Goal: Find contact information: Find contact information

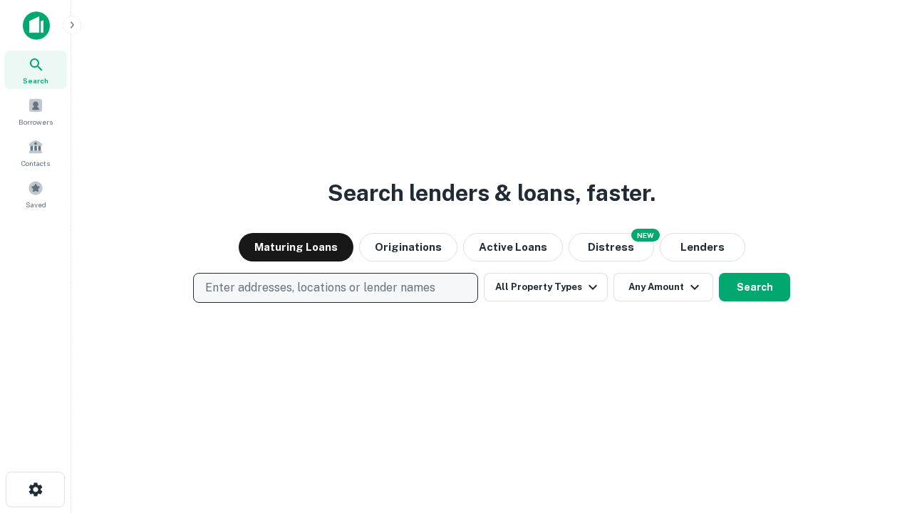
click at [335, 288] on p "Enter addresses, locations or lender names" at bounding box center [320, 287] width 230 height 17
type input "**********"
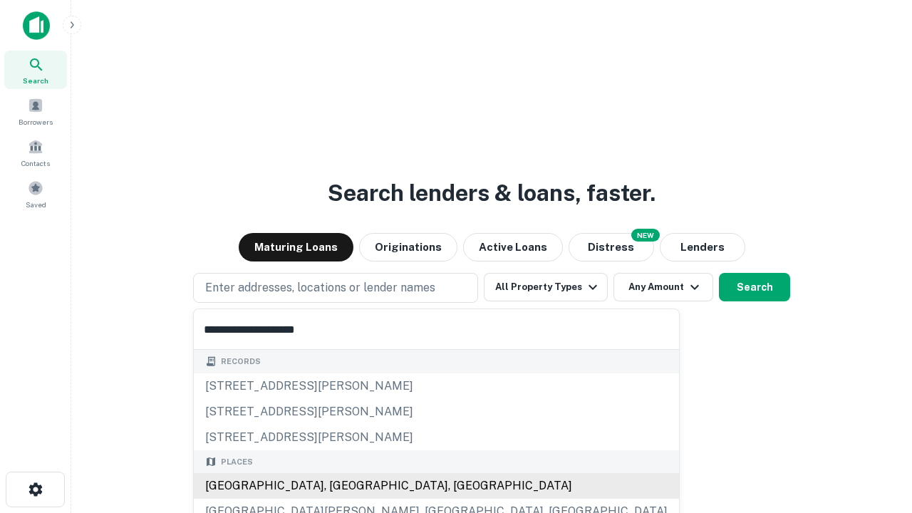
click at [341, 486] on div "[GEOGRAPHIC_DATA], [GEOGRAPHIC_DATA], [GEOGRAPHIC_DATA]" at bounding box center [436, 486] width 485 height 26
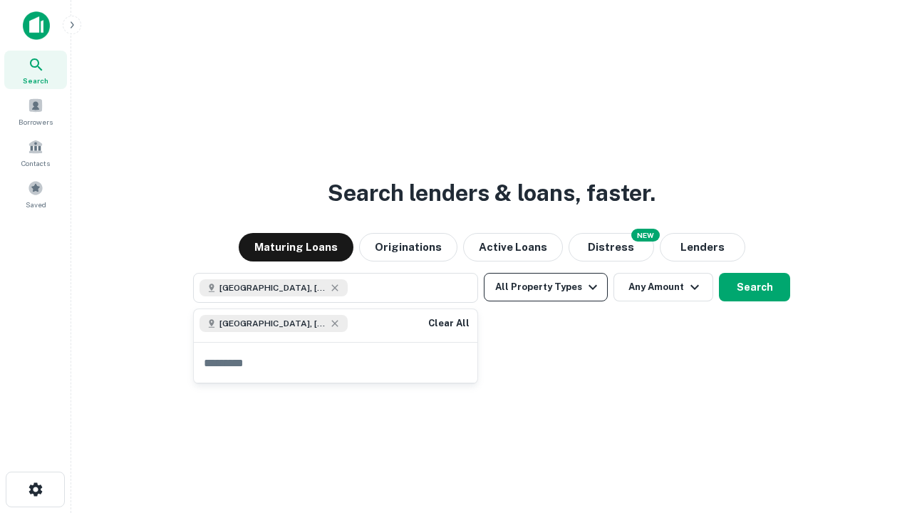
click at [546, 287] on button "All Property Types" at bounding box center [546, 287] width 124 height 28
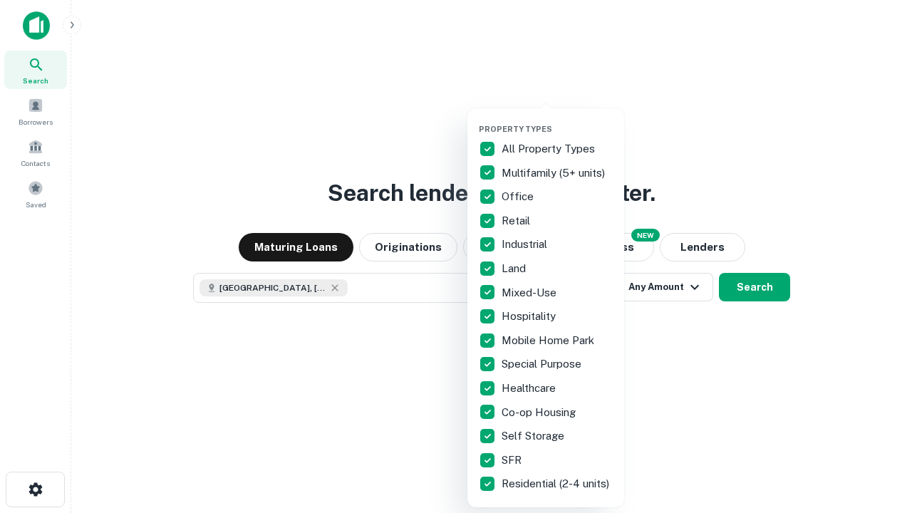
click at [557, 120] on button "button" at bounding box center [557, 120] width 157 height 1
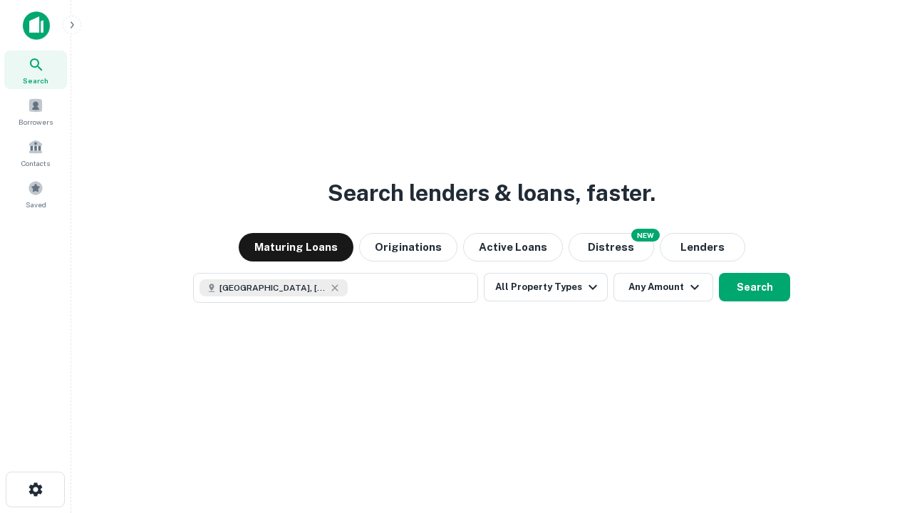
scroll to position [23, 0]
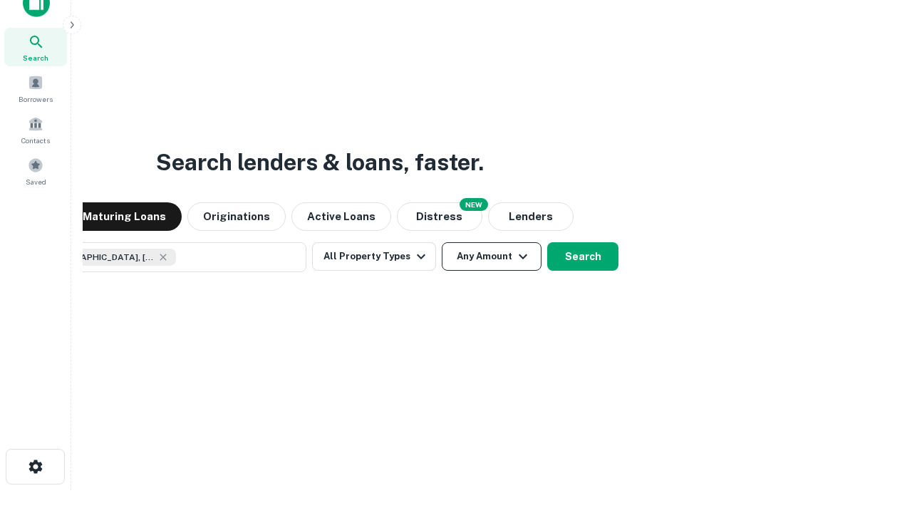
click at [442, 242] on button "Any Amount" at bounding box center [492, 256] width 100 height 28
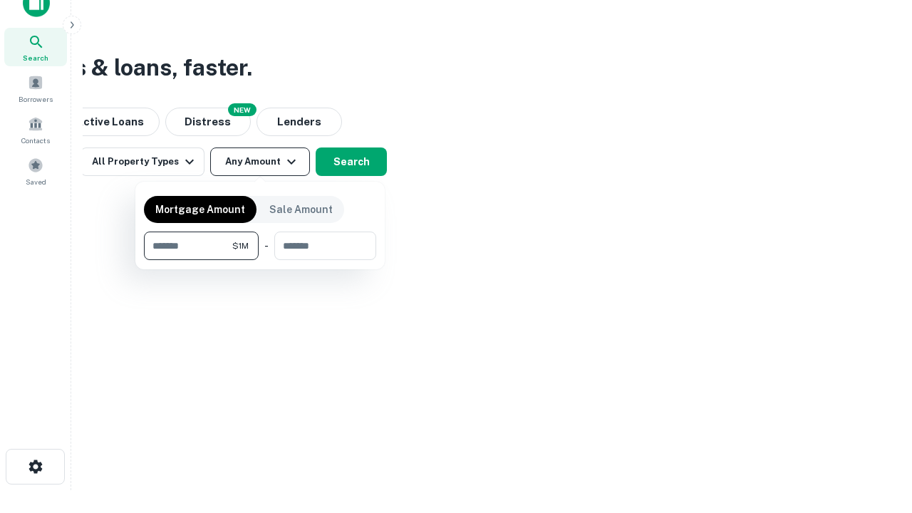
type input "*******"
click at [260, 260] on button "button" at bounding box center [260, 260] width 232 height 1
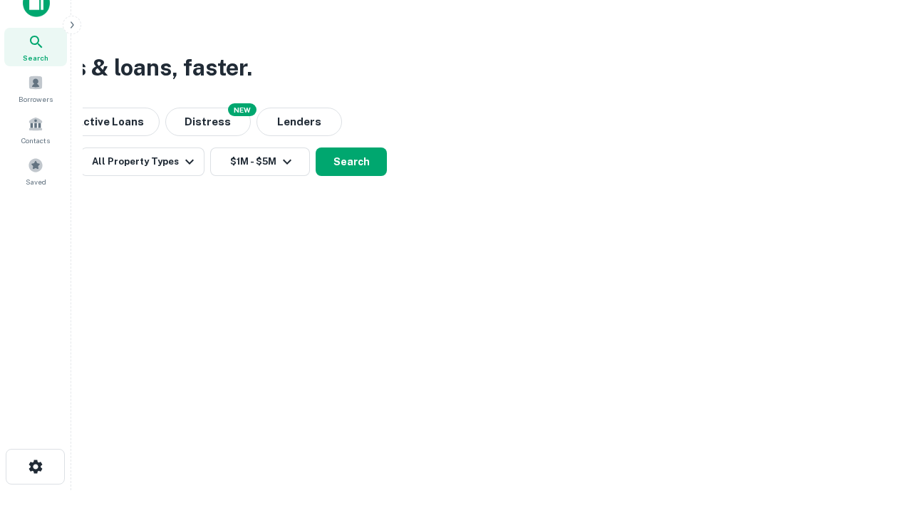
scroll to position [23, 0]
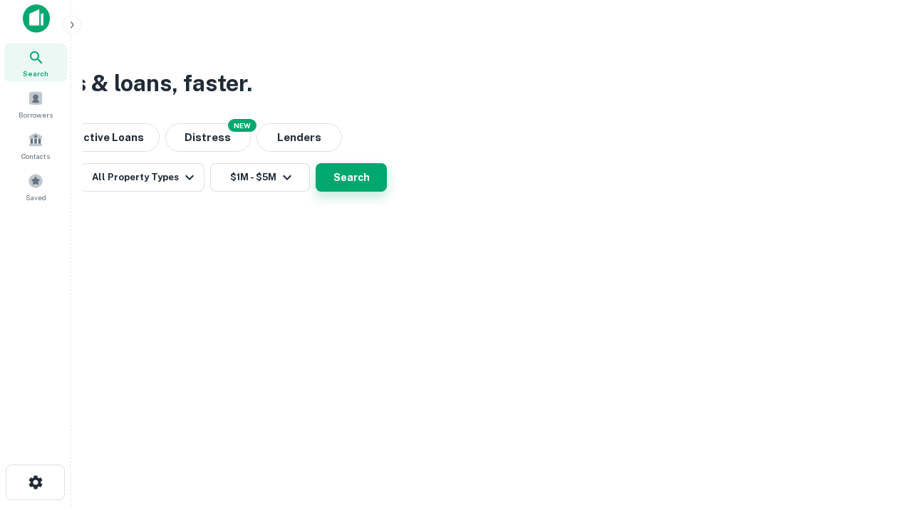
click at [387, 192] on button "Search" at bounding box center [351, 177] width 71 height 28
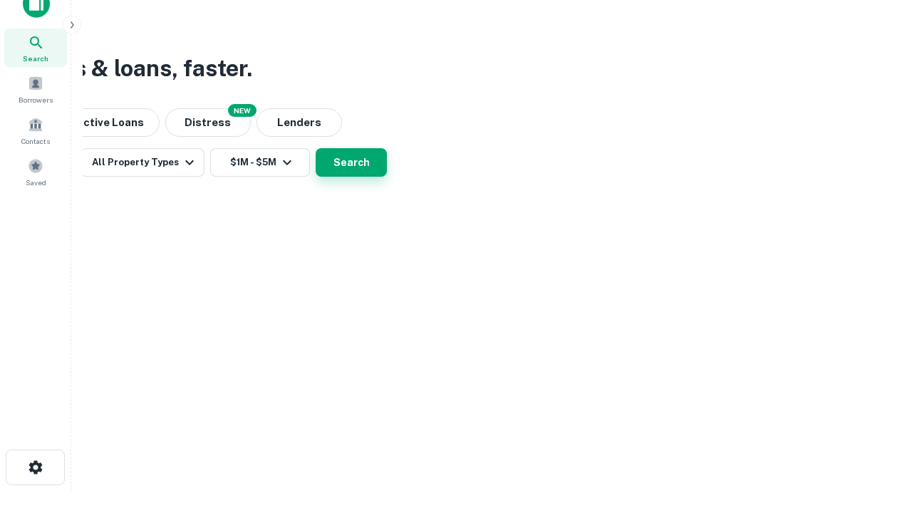
scroll to position [0, 263]
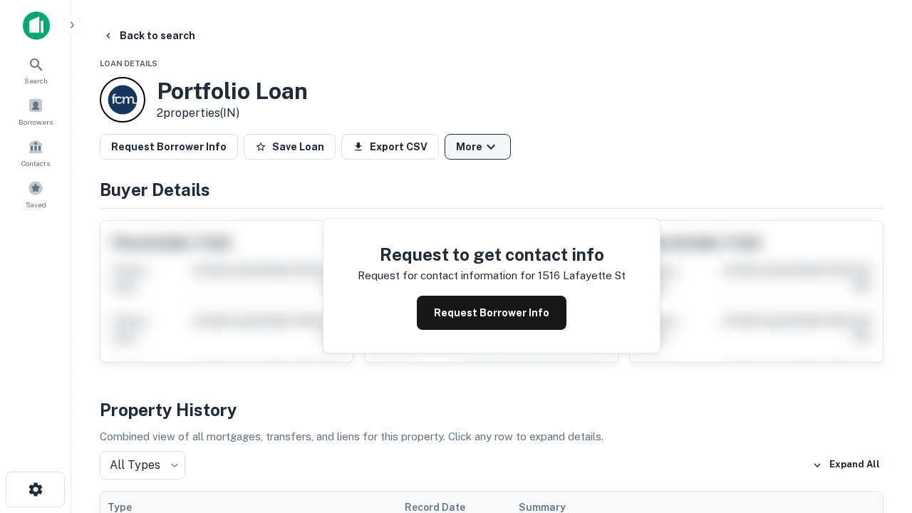
click at [477, 147] on button "More" at bounding box center [478, 147] width 66 height 26
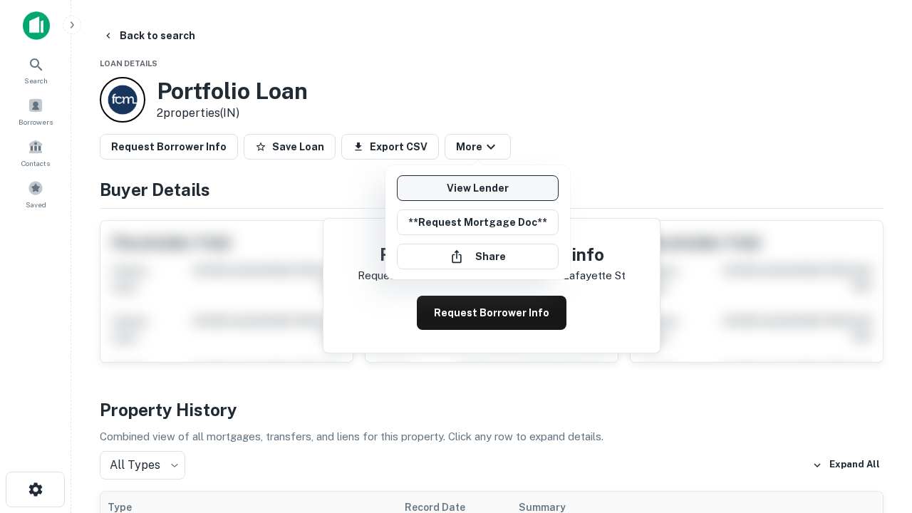
click at [477, 188] on link "View Lender" at bounding box center [478, 188] width 162 height 26
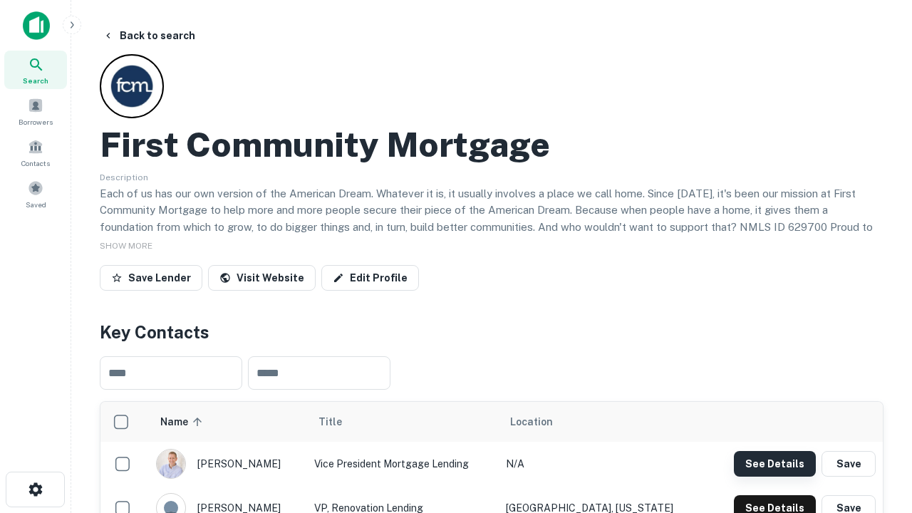
click at [774, 463] on button "See Details" at bounding box center [775, 464] width 82 height 26
click at [35, 489] on icon "button" at bounding box center [35, 489] width 17 height 17
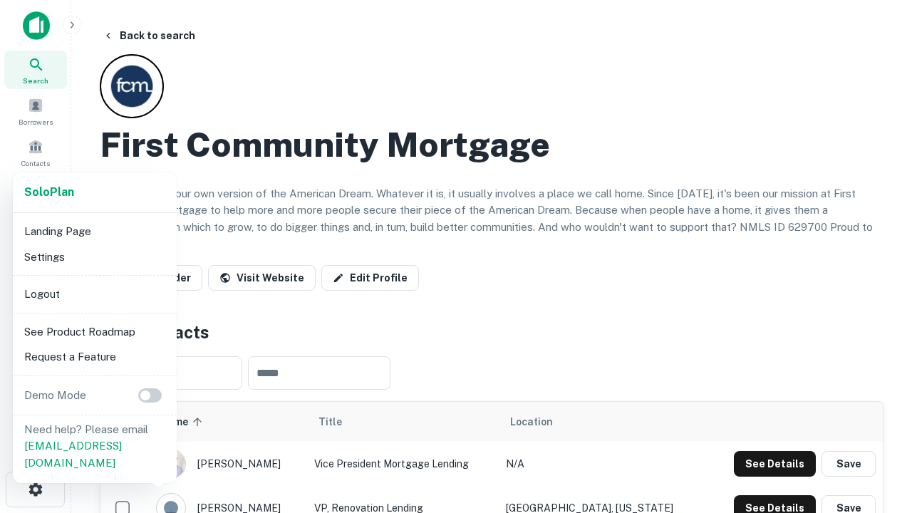
click at [94, 294] on li "Logout" at bounding box center [95, 294] width 152 height 26
